Goal: Task Accomplishment & Management: Complete application form

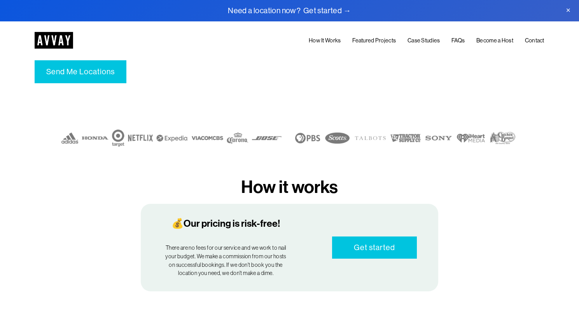
scroll to position [245, 0]
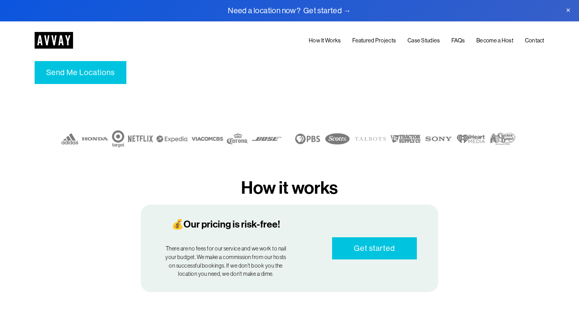
click at [457, 39] on link "FAQs" at bounding box center [458, 41] width 13 height 10
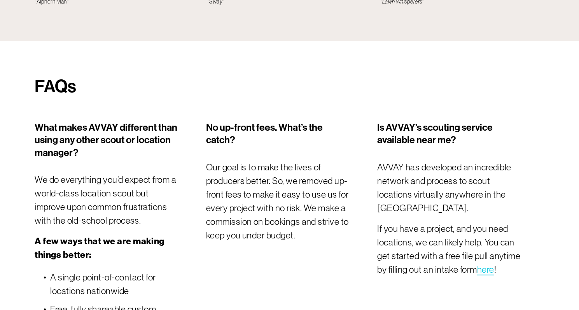
scroll to position [2260, 0]
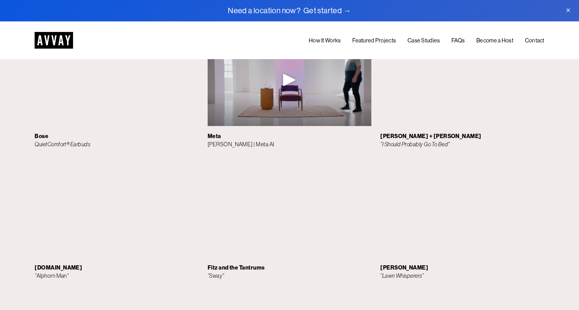
click at [319, 44] on link "How It Works" at bounding box center [325, 41] width 32 height 10
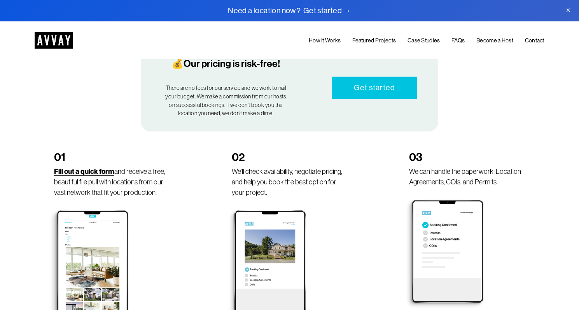
scroll to position [398, 0]
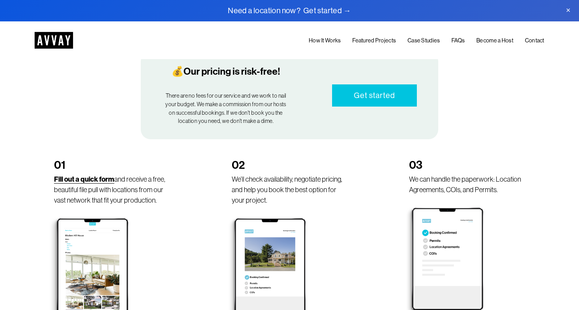
click at [490, 39] on link "Become a Host" at bounding box center [494, 41] width 37 height 10
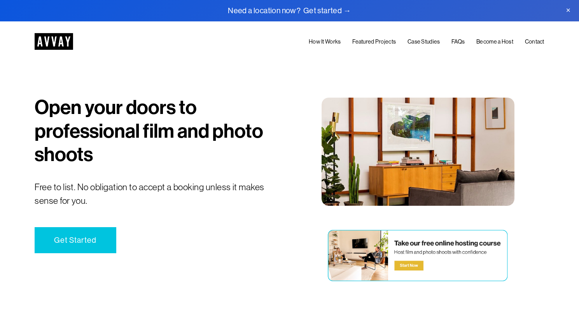
click at [87, 242] on link "Get Started" at bounding box center [75, 240] width 81 height 26
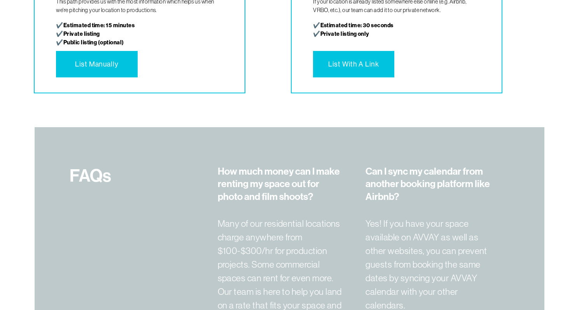
scroll to position [1894, 0]
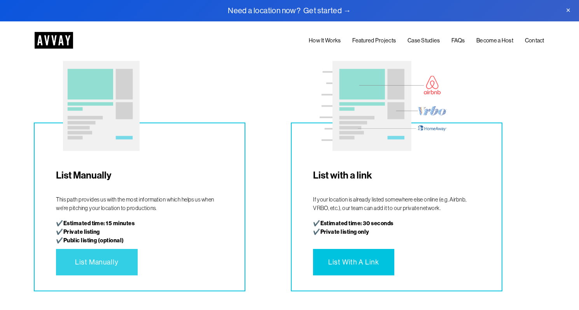
click at [107, 266] on link "List Manually" at bounding box center [96, 262] width 81 height 26
